Goal: Information Seeking & Learning: Learn about a topic

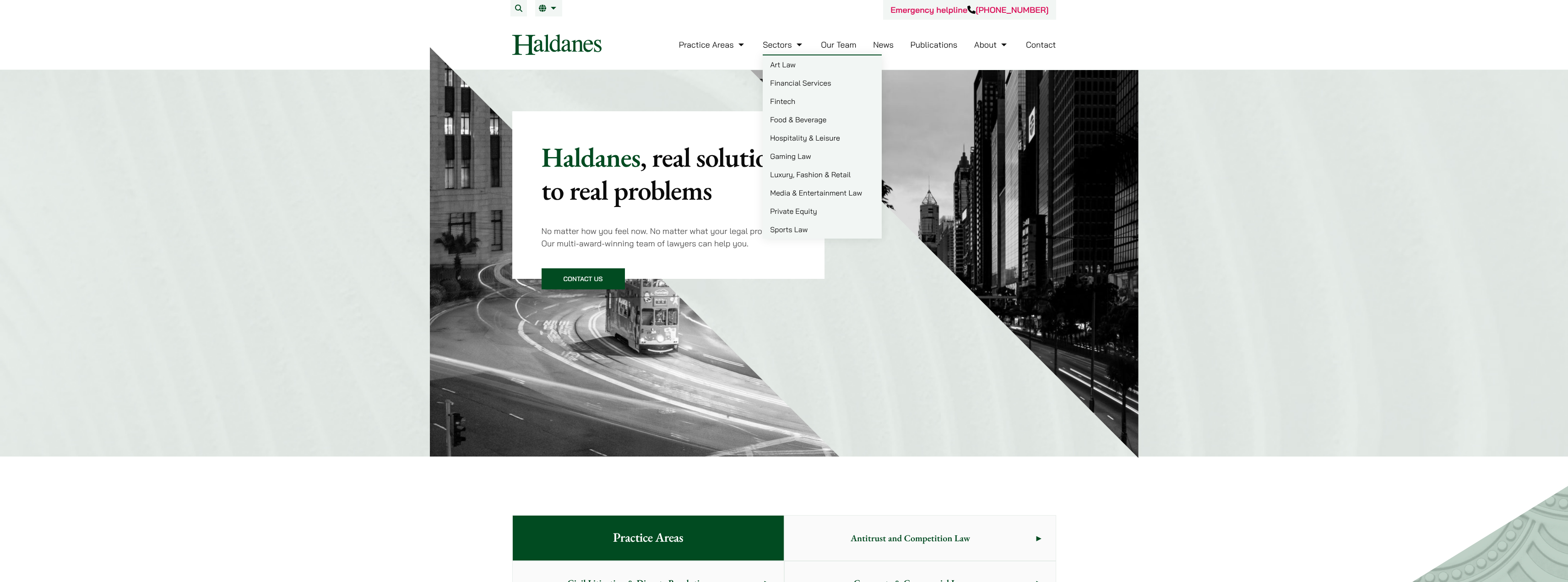
click at [828, 195] on link "Media & Entertainment Law" at bounding box center [823, 193] width 119 height 19
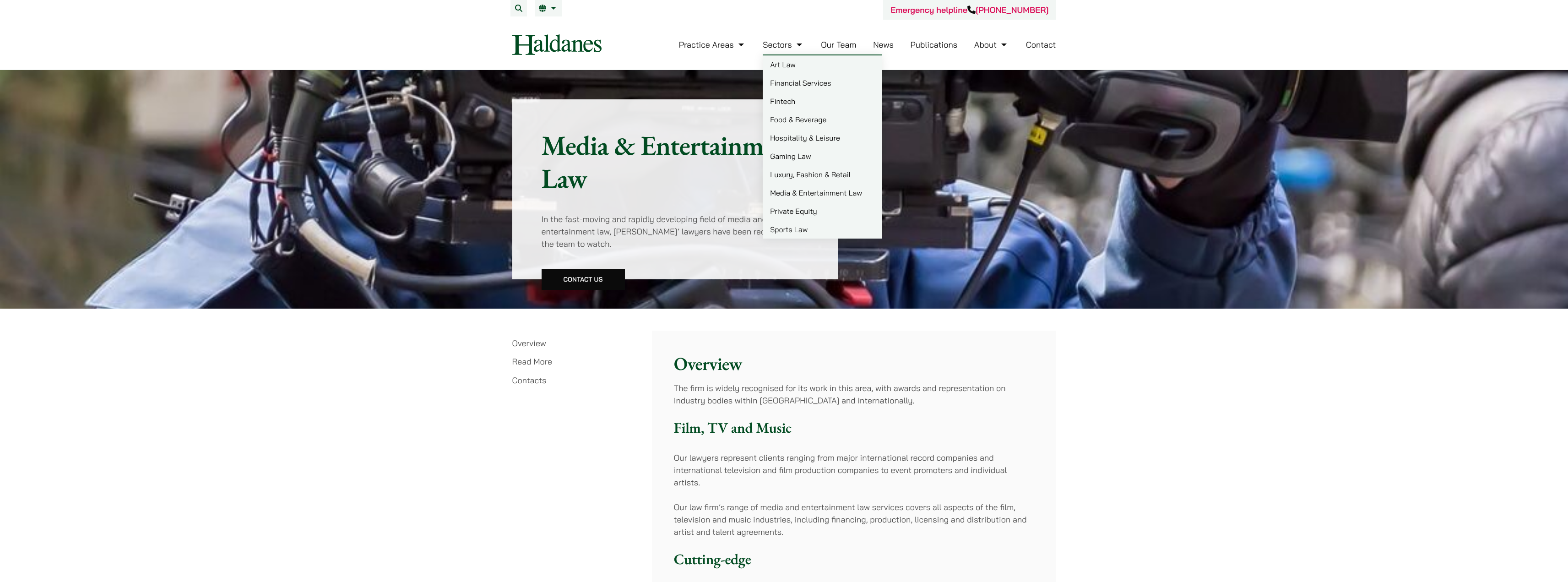
click at [805, 215] on link "Private Equity" at bounding box center [823, 210] width 119 height 19
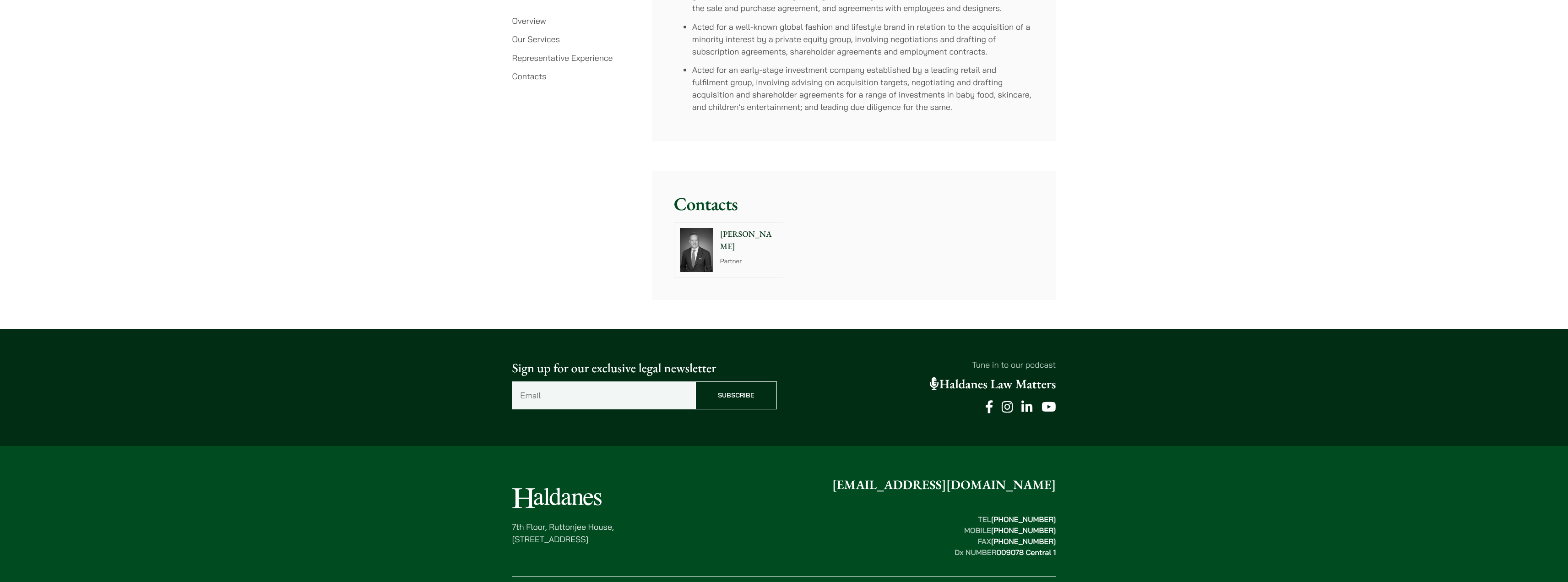
scroll to position [2130, 0]
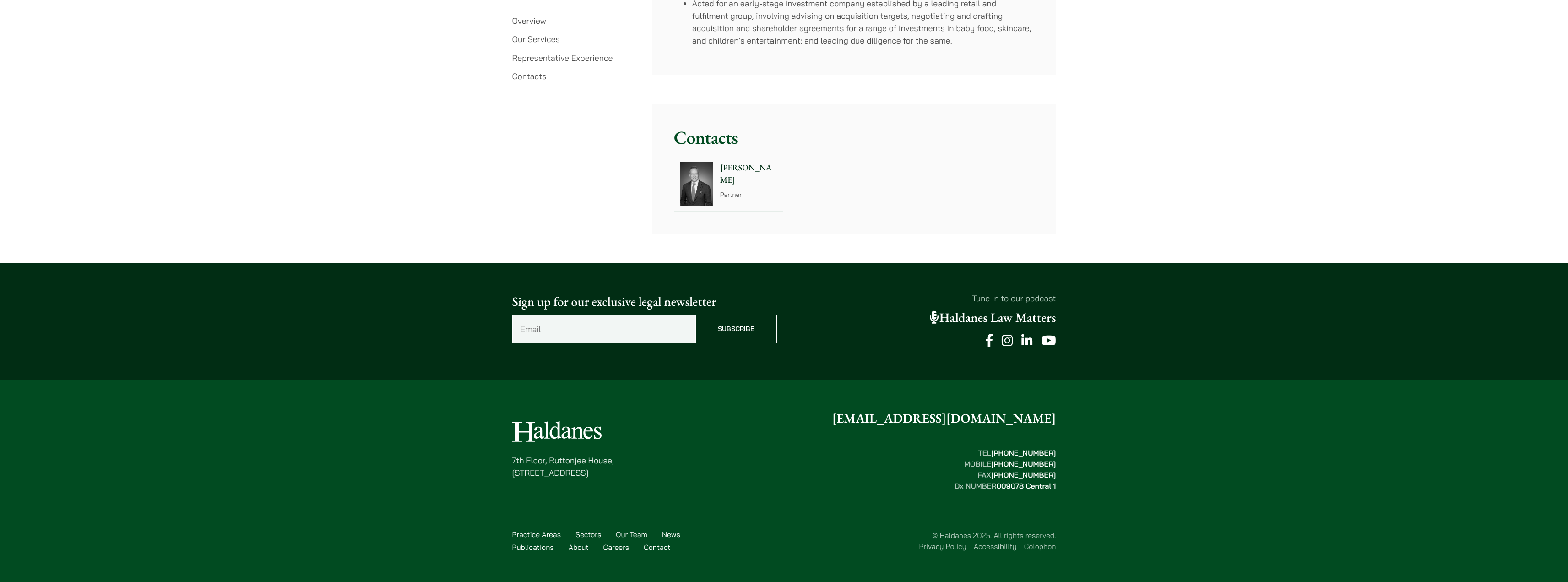
click at [703, 188] on img at bounding box center [696, 183] width 33 height 44
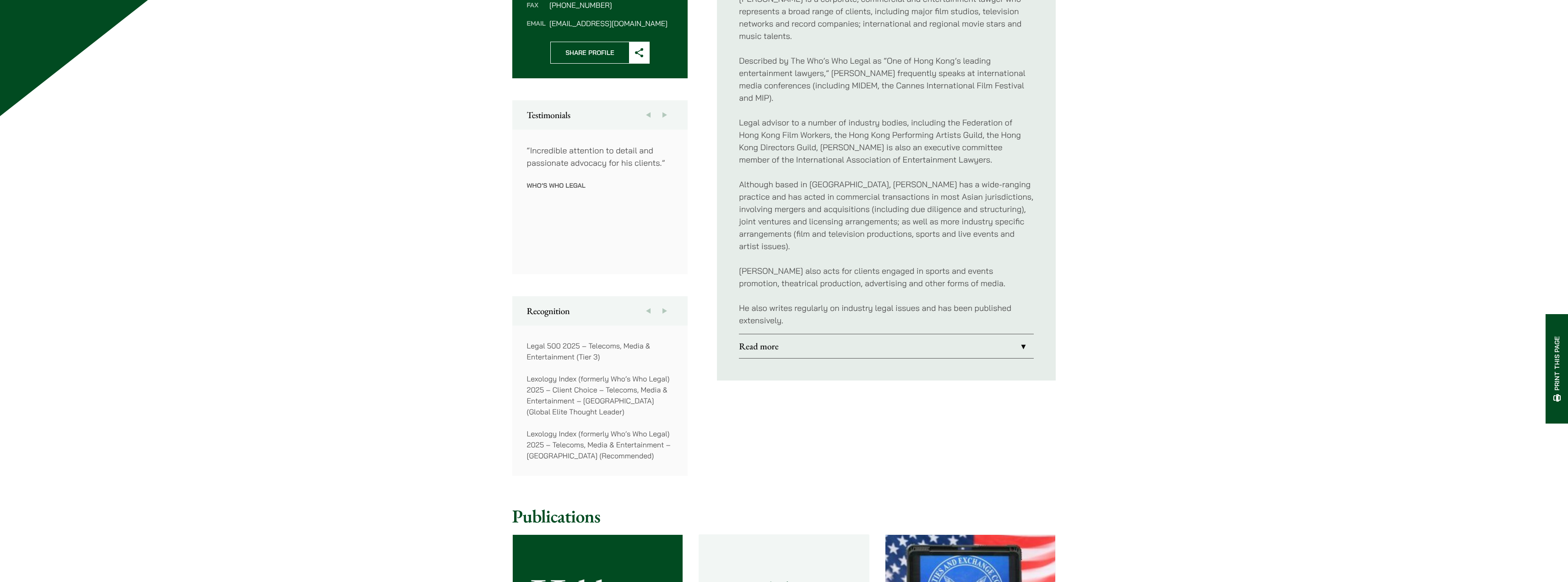
scroll to position [458, 0]
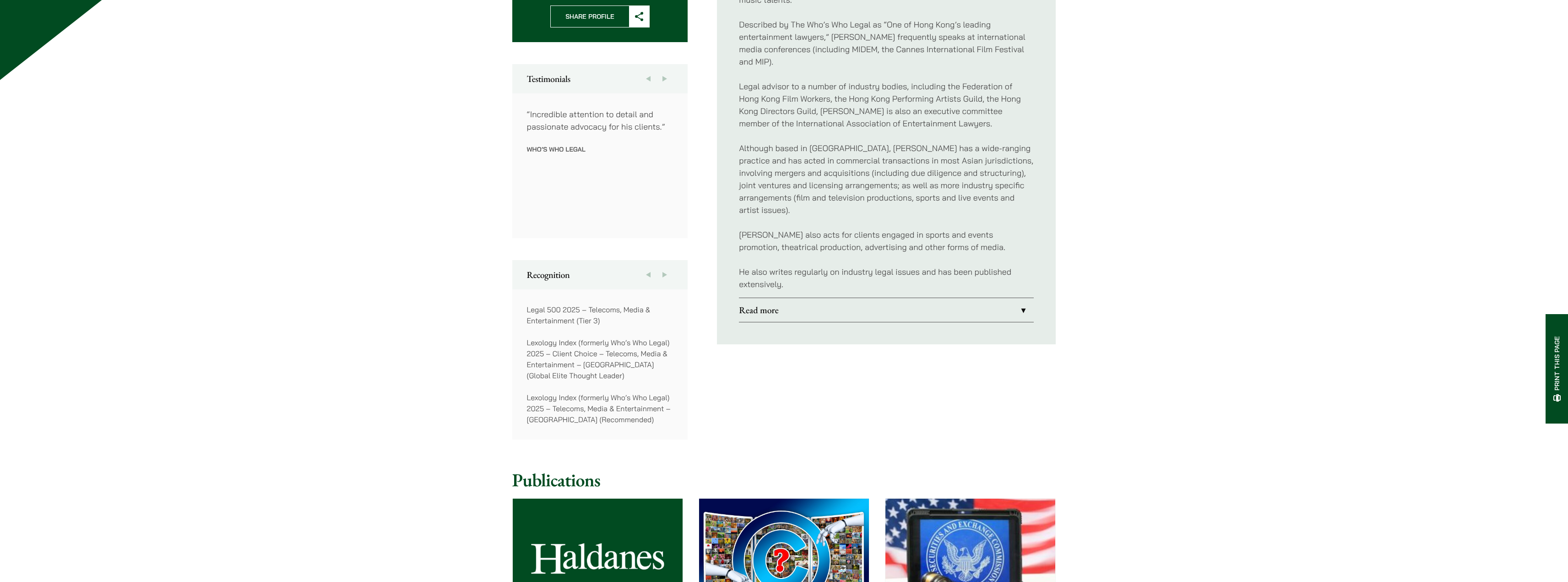
click at [1019, 300] on link "Read more" at bounding box center [885, 310] width 294 height 23
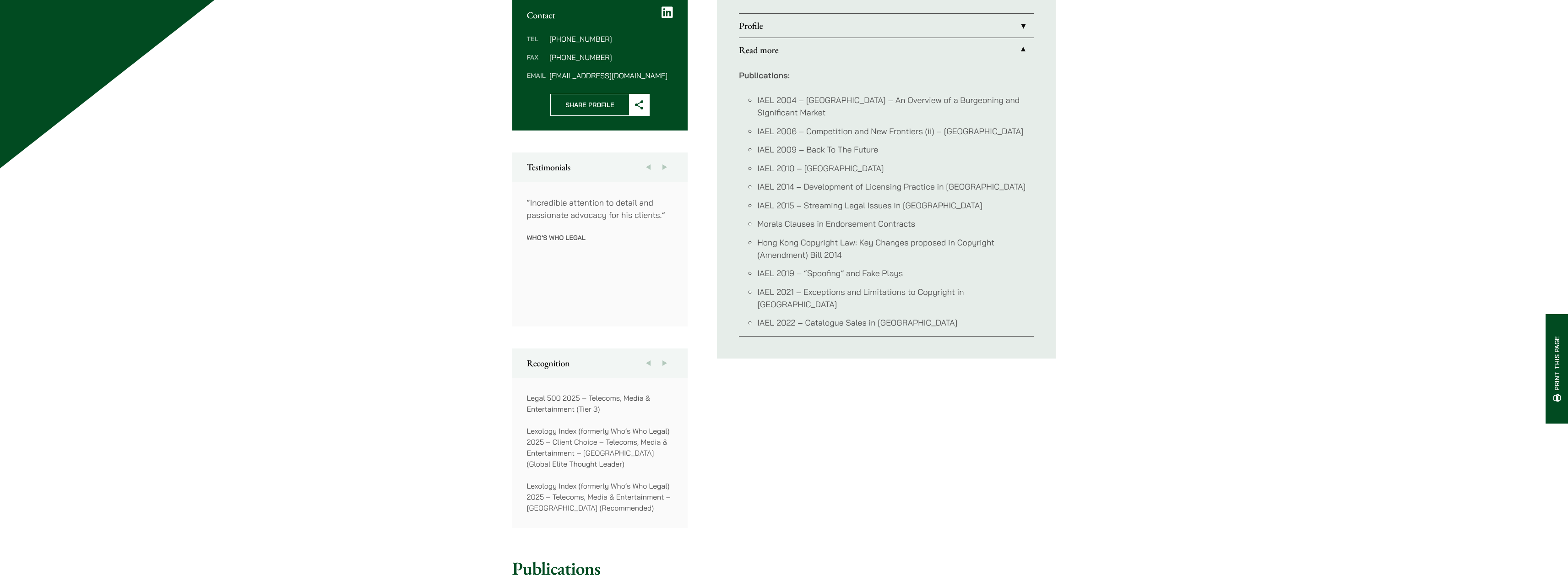
scroll to position [275, 0]
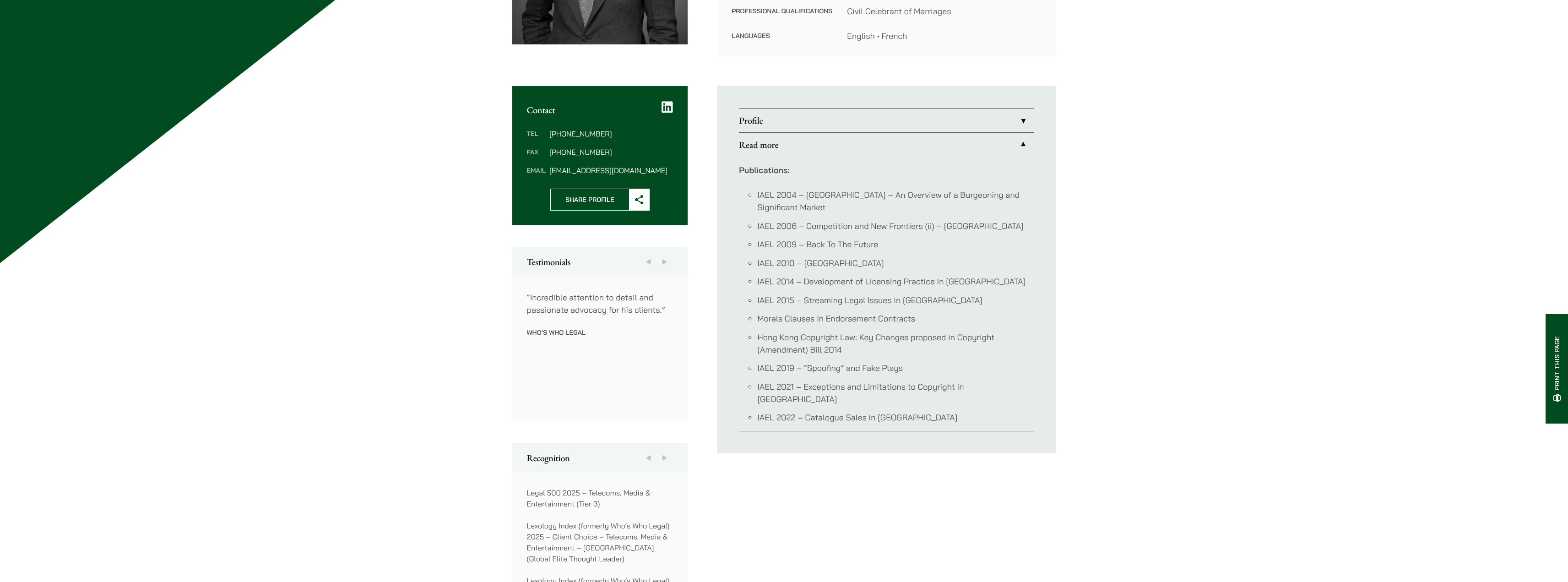
click at [936, 117] on link "Profile" at bounding box center [885, 120] width 294 height 23
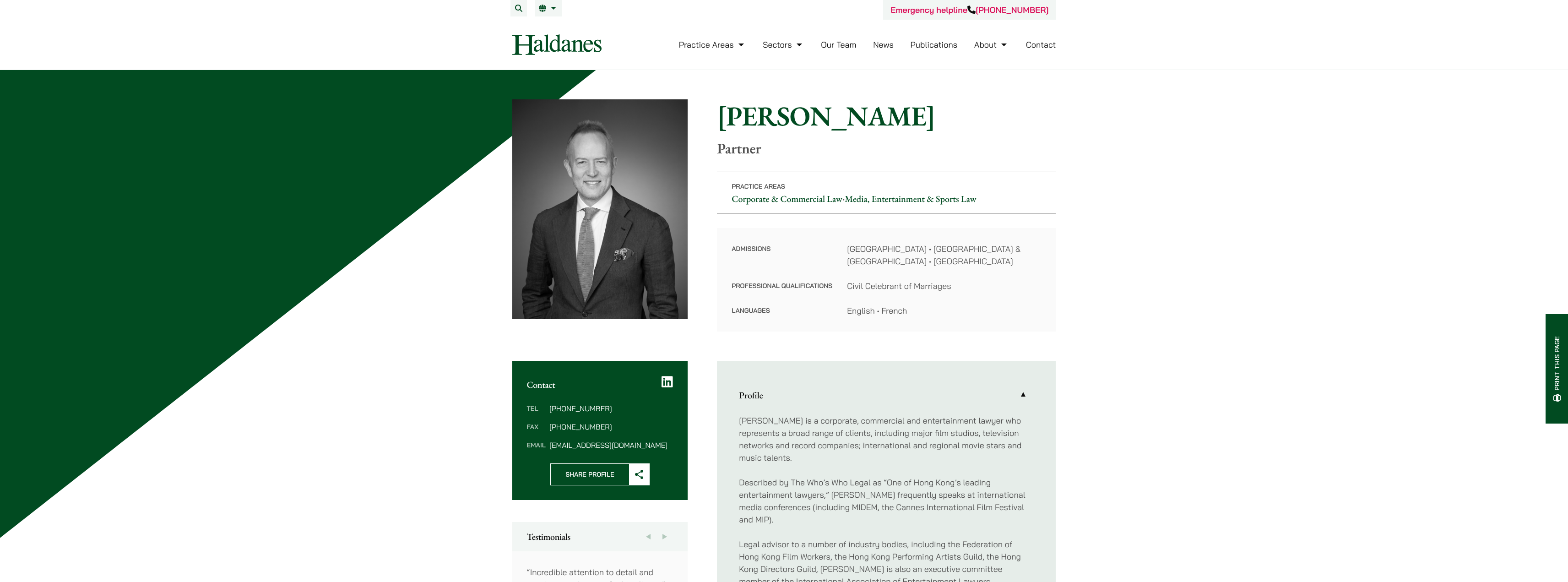
click at [821, 46] on ul "Practice Areas Antitrust and Competition Law Civil Litigation & Dispute Resolut…" at bounding box center [868, 45] width 378 height 20
click at [829, 42] on link "Our Team" at bounding box center [838, 44] width 35 height 11
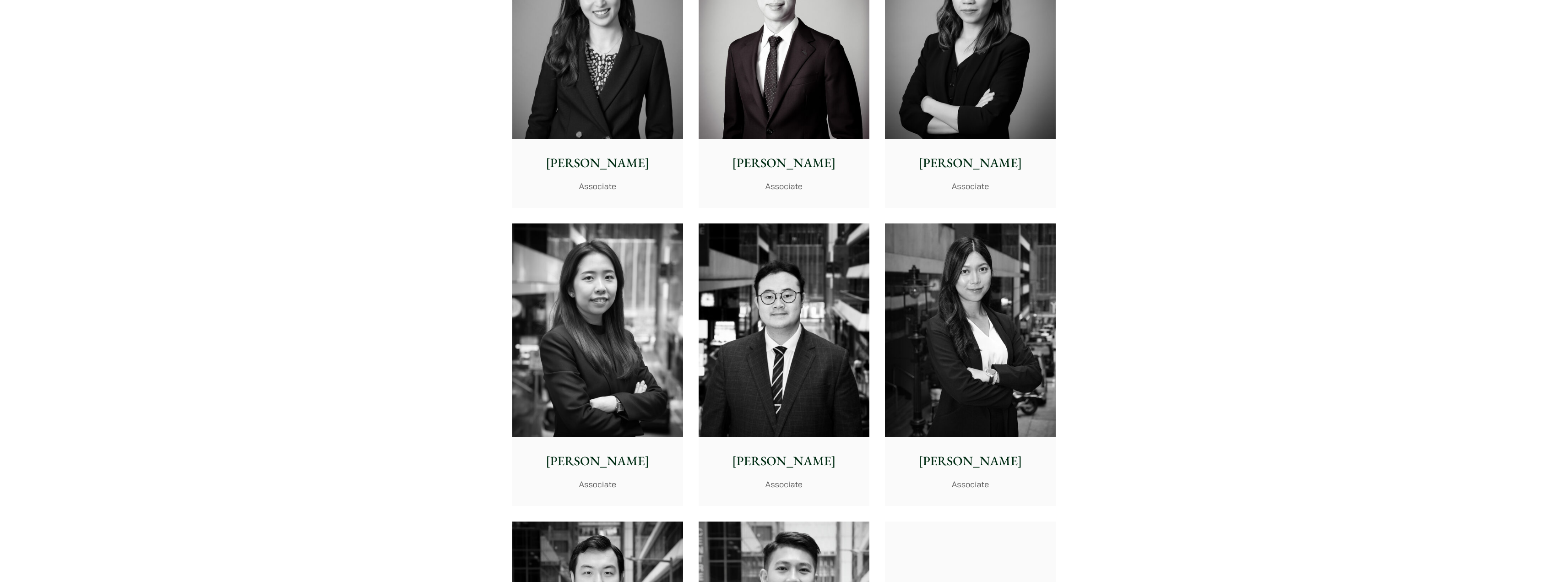
scroll to position [3159, 0]
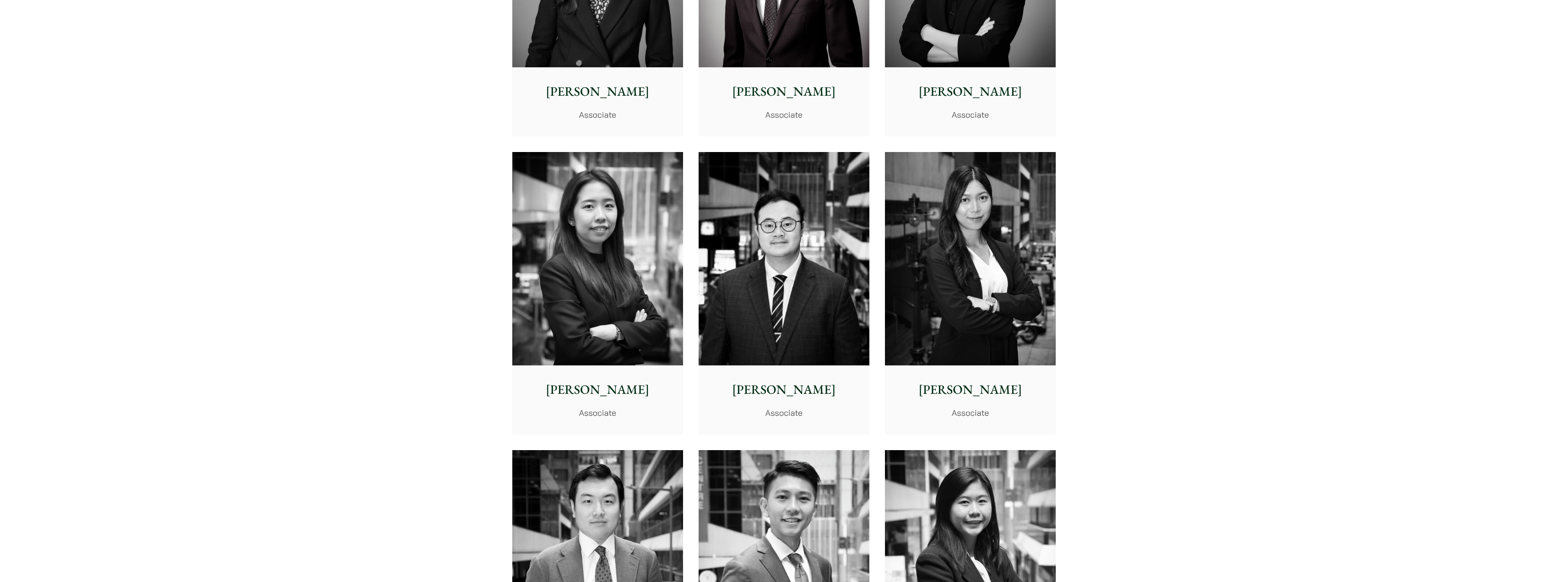
click at [750, 215] on img at bounding box center [784, 258] width 171 height 214
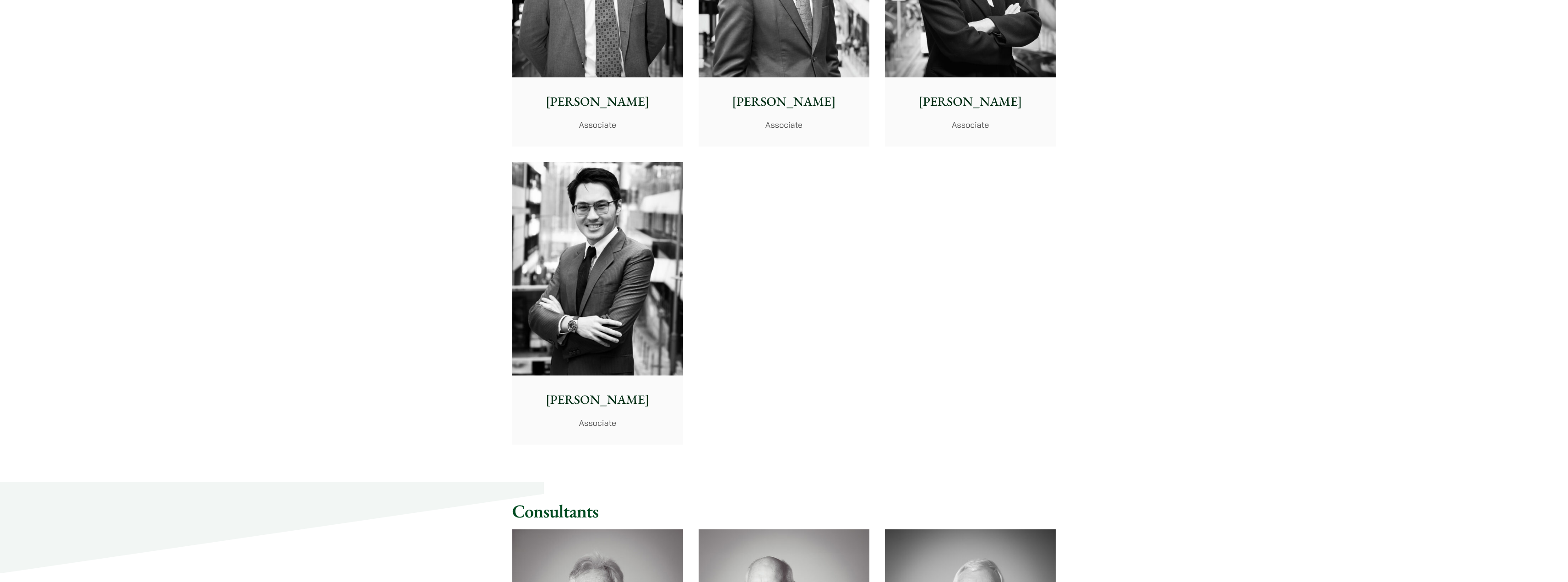
scroll to position [3892, 0]
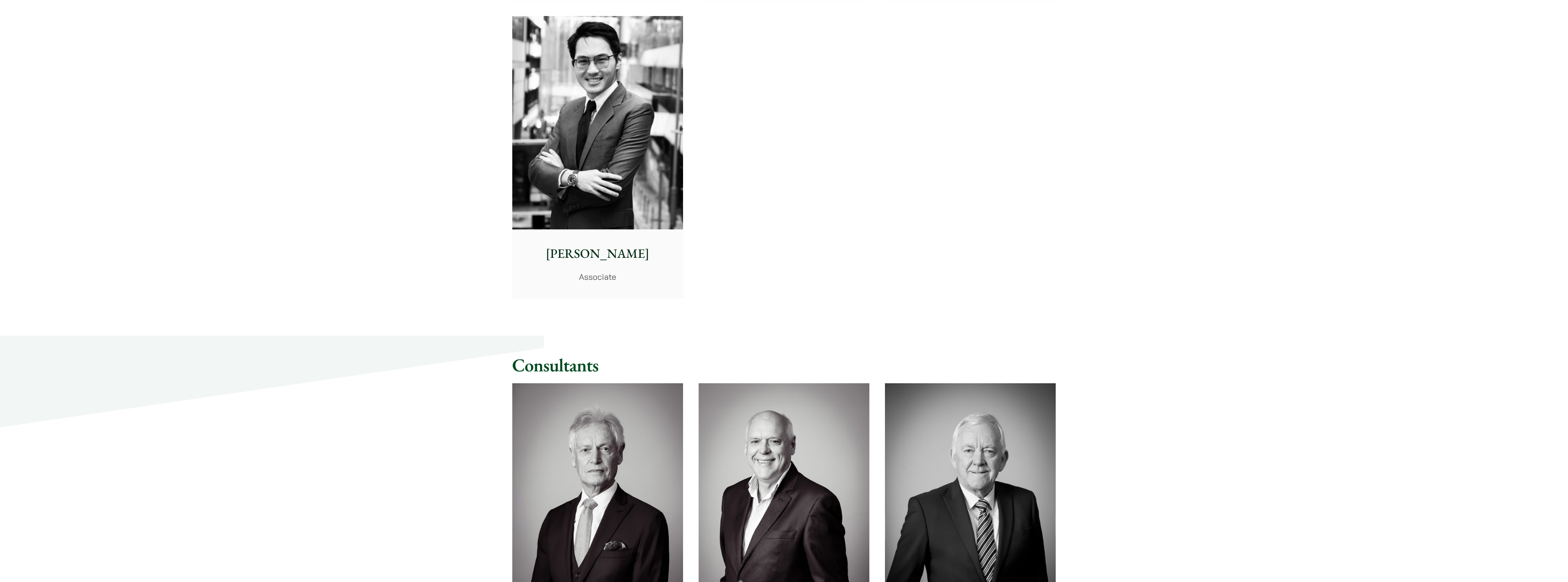
click at [560, 114] on img at bounding box center [598, 122] width 171 height 214
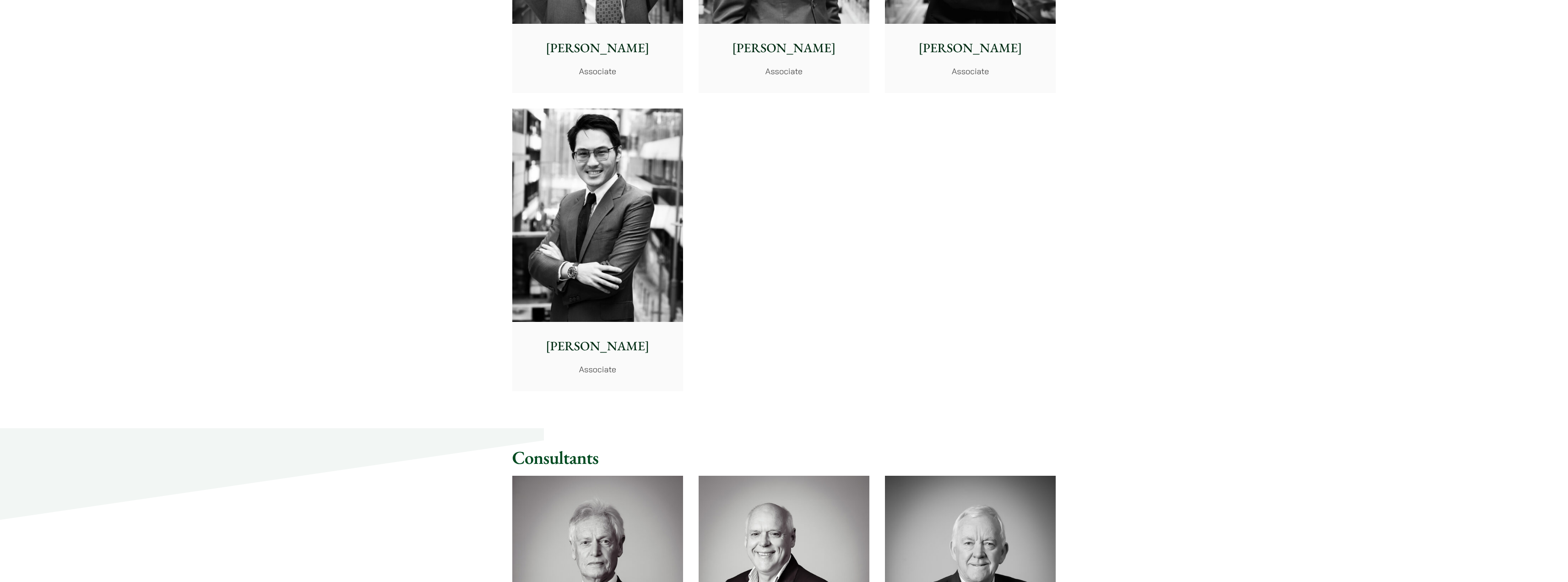
scroll to position [3708, 0]
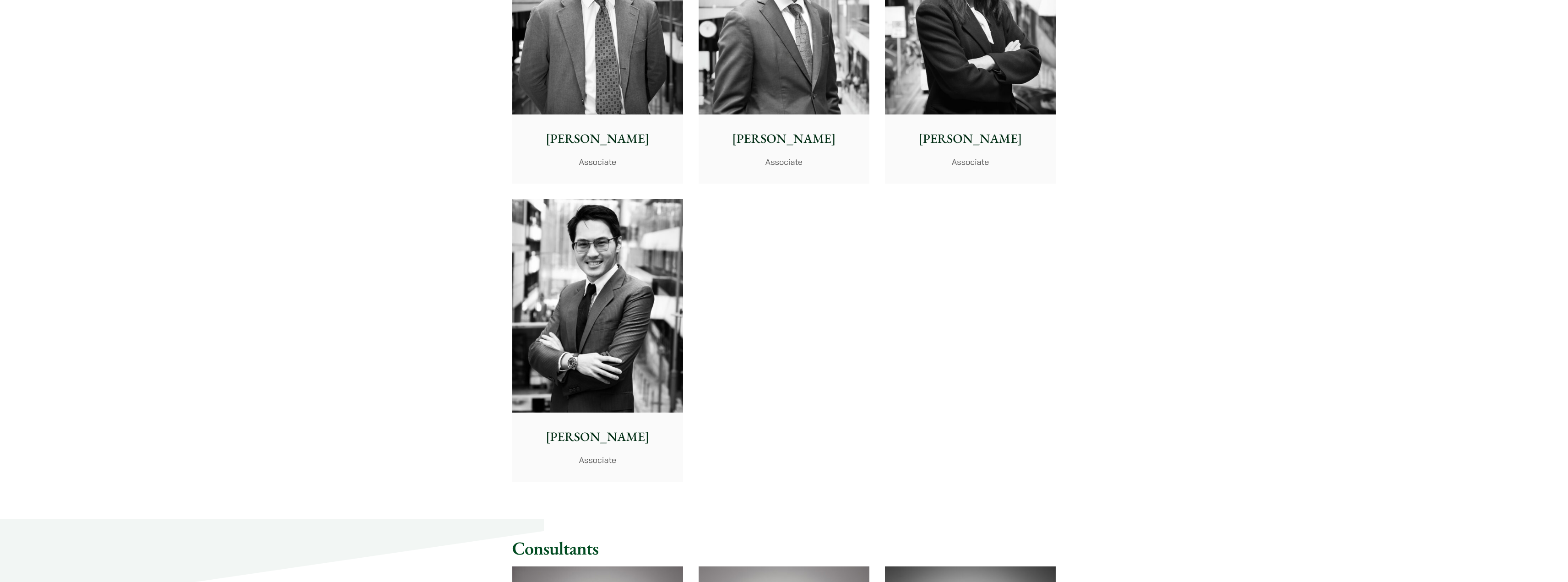
click at [574, 331] on img at bounding box center [598, 306] width 171 height 214
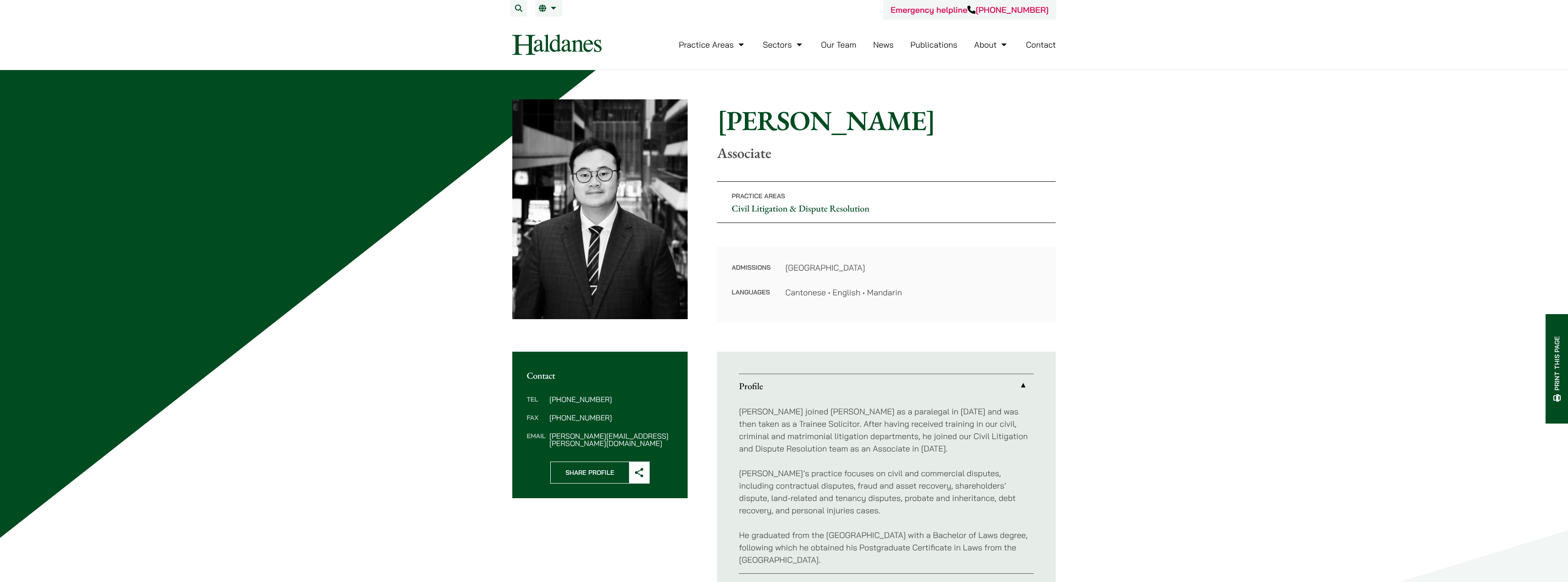
scroll to position [183, 0]
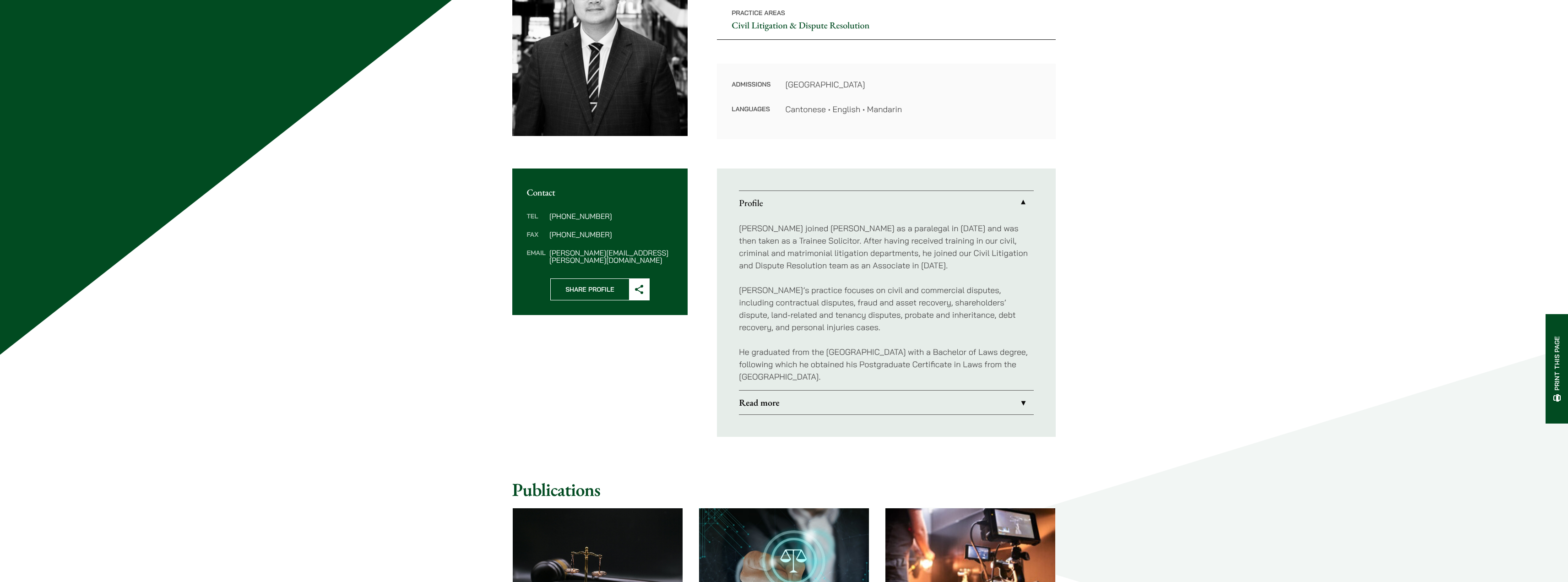
click at [886, 402] on link "Read more" at bounding box center [885, 402] width 294 height 23
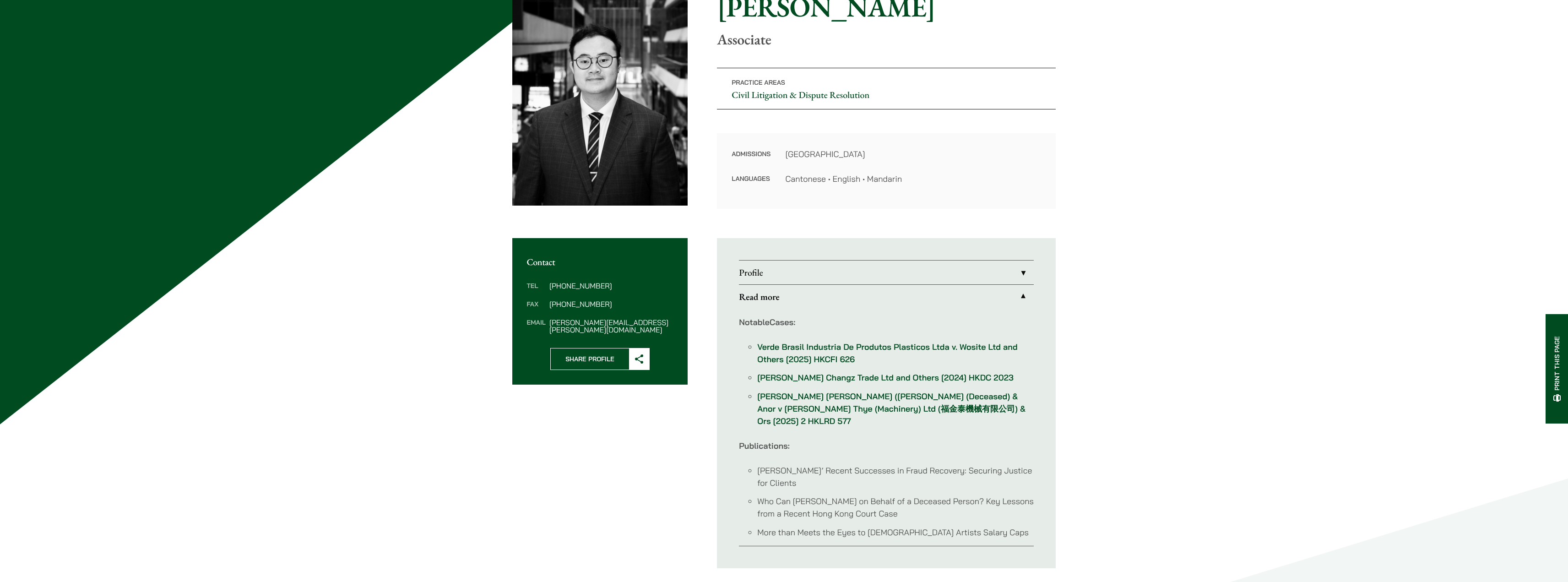
scroll to position [46, 0]
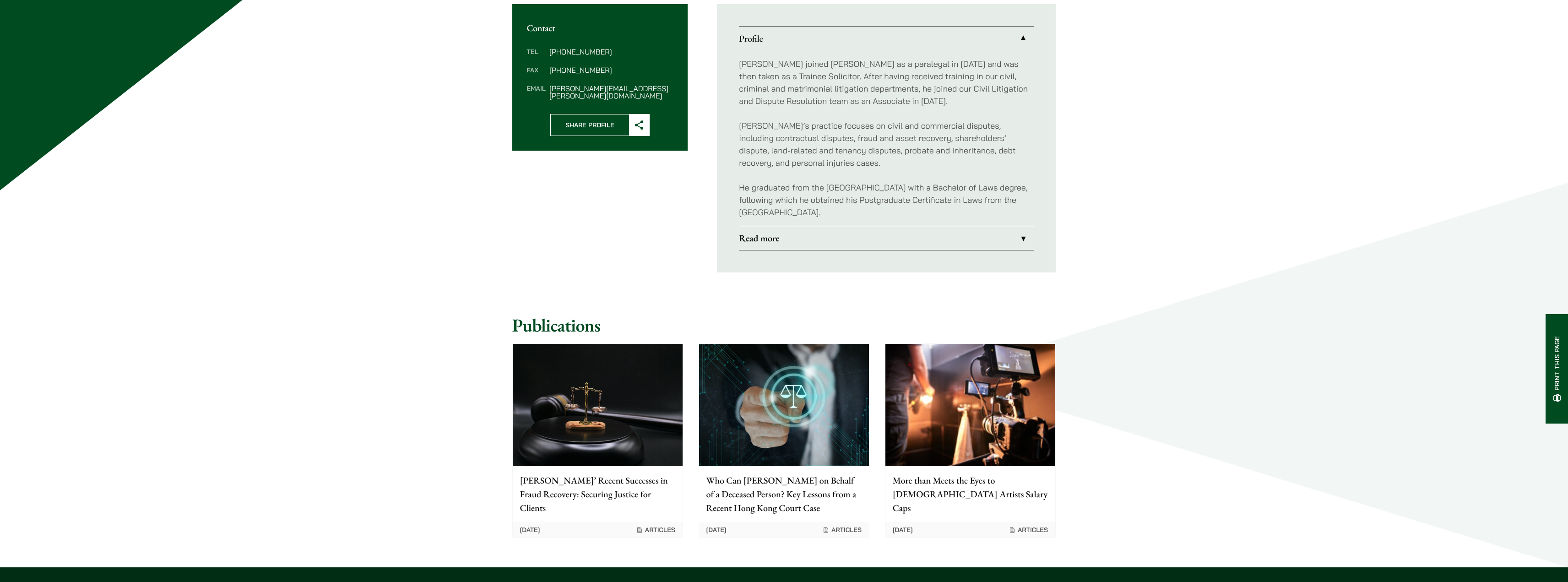
scroll to position [351, 0]
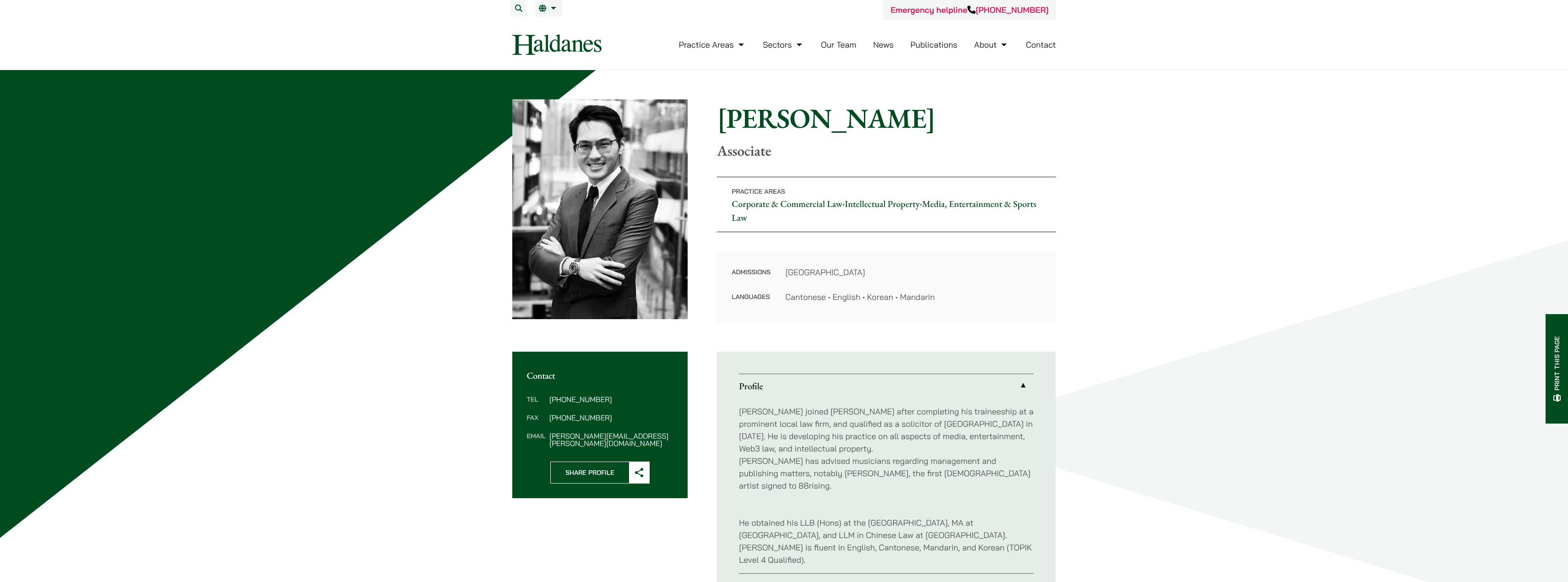
scroll to position [229, 0]
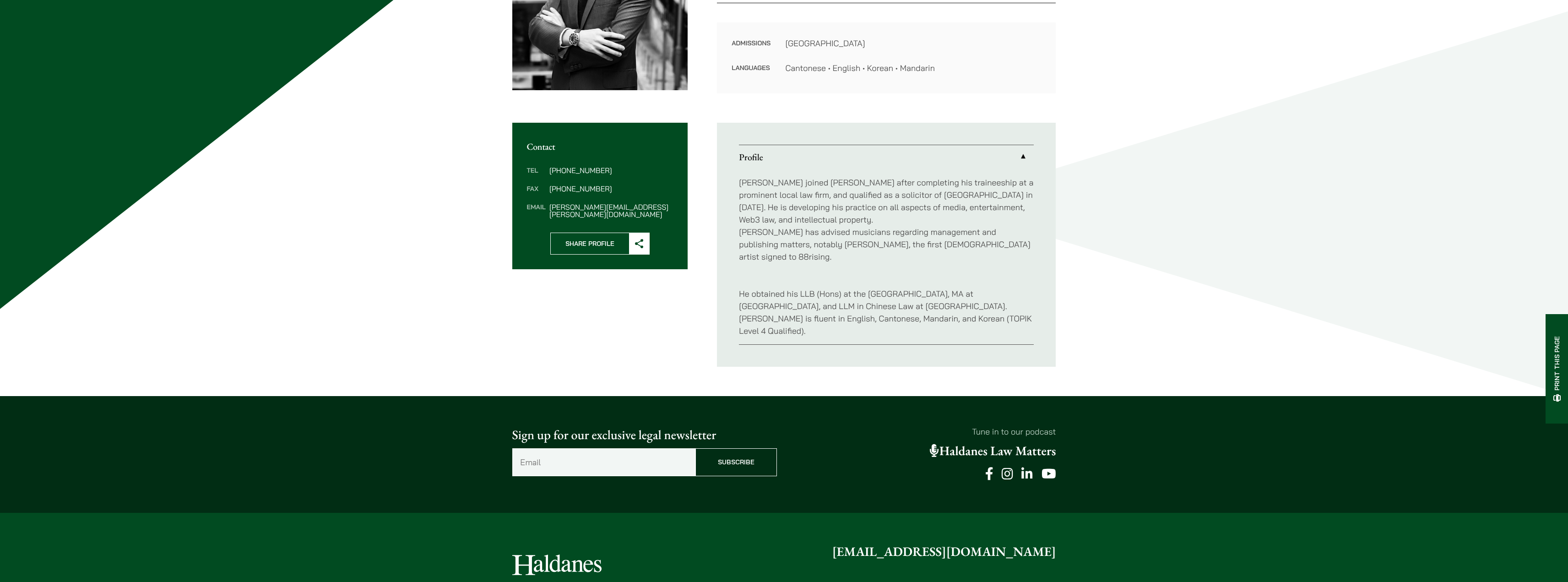
click at [359, 126] on div "Home » Lawyers » [PERSON_NAME] [PERSON_NAME] Associate Practice Areas Corporate…" at bounding box center [784, 118] width 1568 height 555
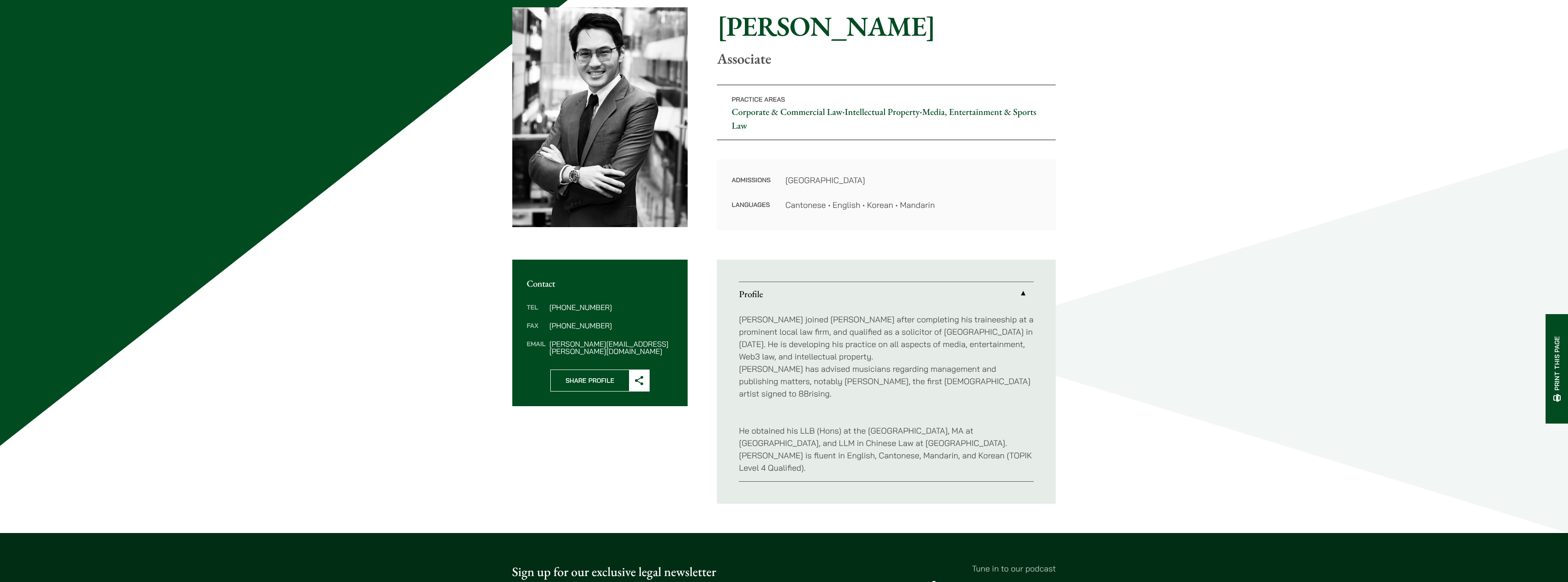
scroll to position [92, 0]
drag, startPoint x: 804, startPoint y: 381, endPoint x: 841, endPoint y: 383, distance: 37.1
click at [841, 383] on p "[PERSON_NAME] joined [PERSON_NAME] after completing his traineeship at a promin…" at bounding box center [885, 357] width 294 height 86
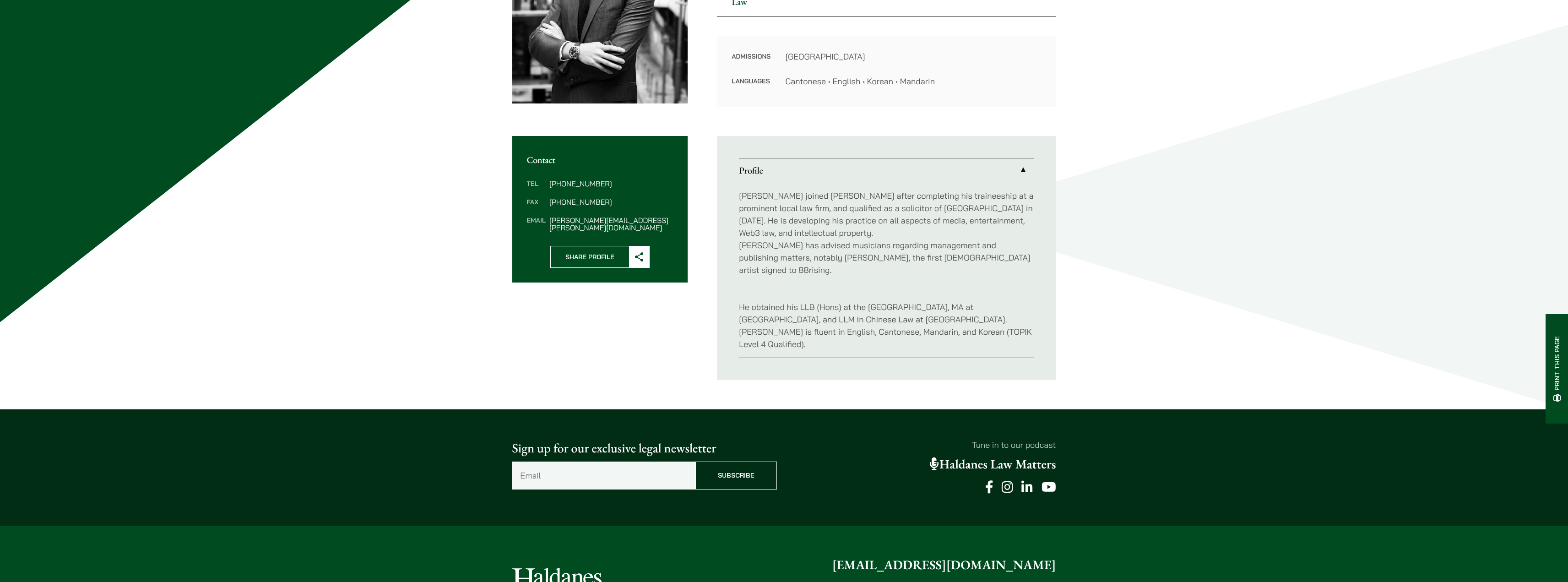
scroll to position [337, 0]
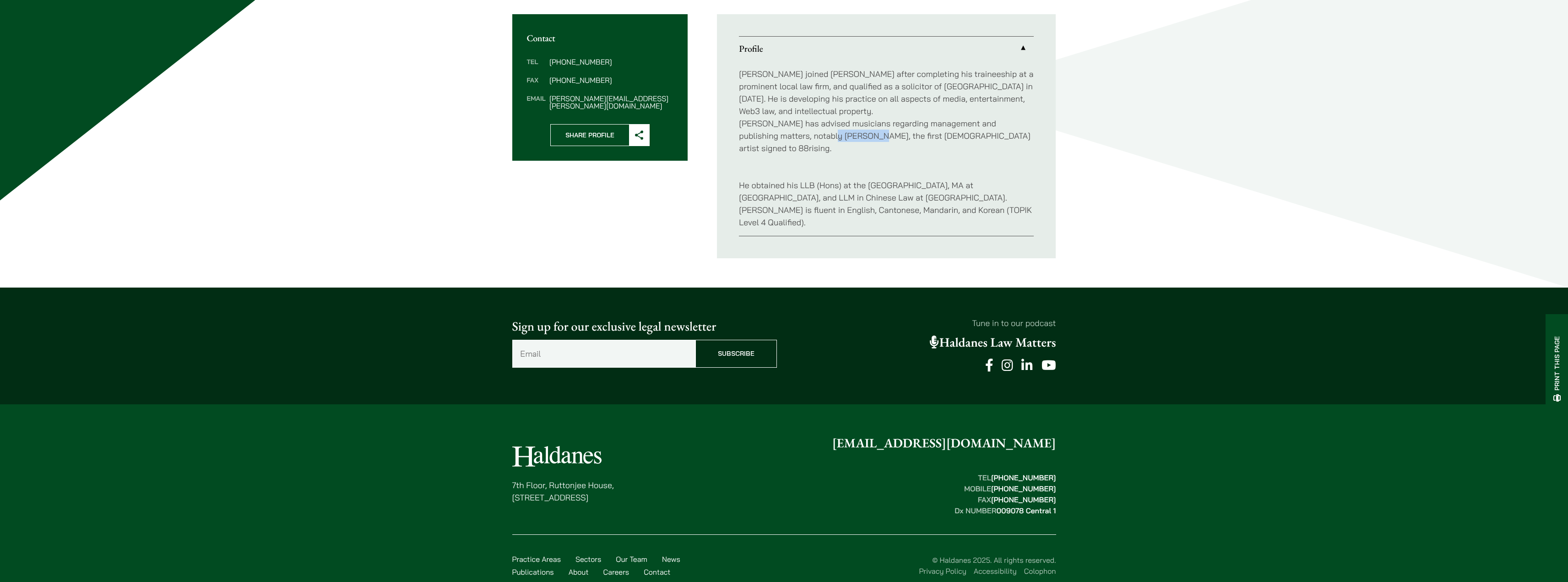
drag, startPoint x: 805, startPoint y: 136, endPoint x: 842, endPoint y: 134, distance: 37.1
click at [842, 134] on p "[PERSON_NAME] joined [PERSON_NAME] after completing his traineeship at a promin…" at bounding box center [885, 111] width 294 height 86
